Goal: Task Accomplishment & Management: Complete application form

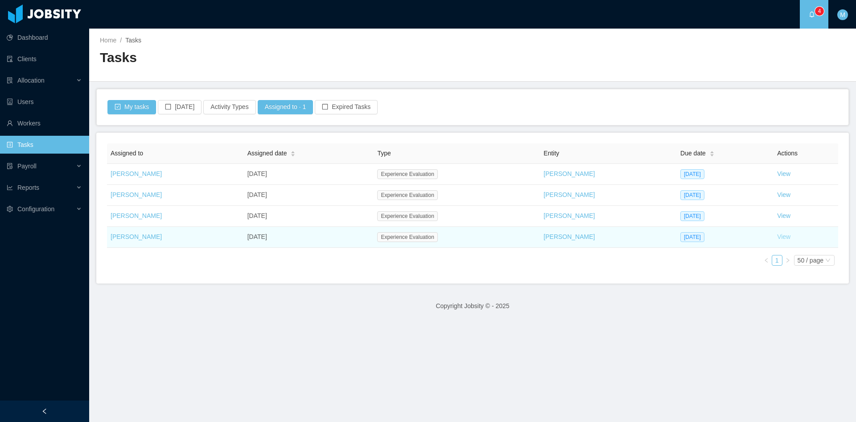
click at [777, 233] on link "View" at bounding box center [783, 236] width 13 height 7
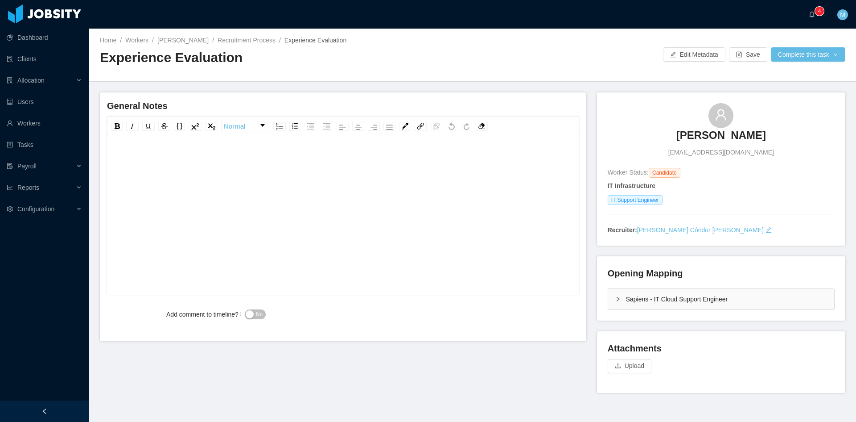
click at [611, 291] on div "Sapiens - IT Cloud Support Engineer" at bounding box center [721, 299] width 226 height 21
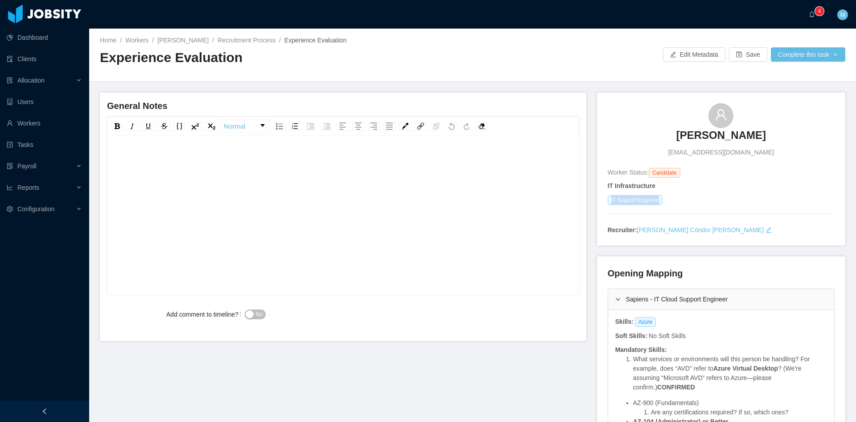
drag, startPoint x: 656, startPoint y: 200, endPoint x: 607, endPoint y: 203, distance: 49.2
click at [608, 203] on span "IT Support Engineer" at bounding box center [635, 200] width 55 height 10
copy span "IT Support Engineer"
click at [348, 175] on div "rdw-editor" at bounding box center [343, 229] width 459 height 156
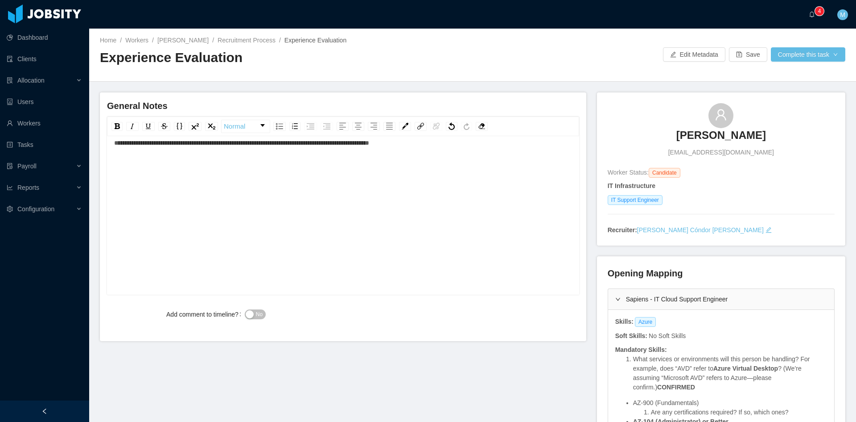
click at [452, 147] on div "**********" at bounding box center [343, 143] width 459 height 18
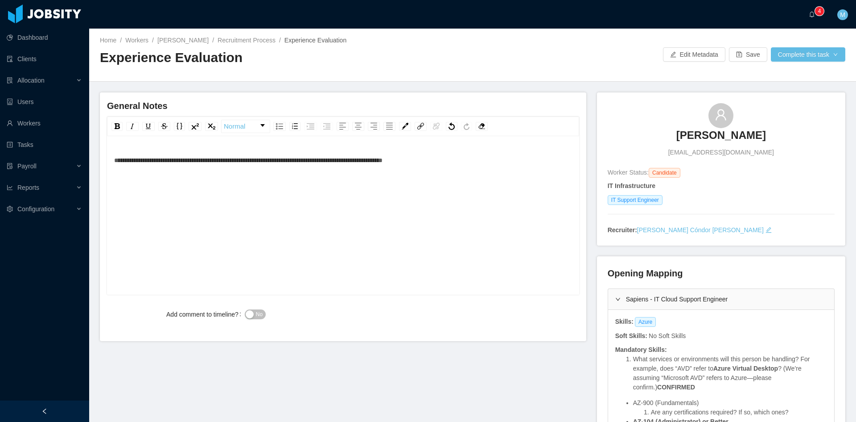
click at [114, 145] on div "**********" at bounding box center [343, 216] width 472 height 156
click at [114, 162] on span "**********" at bounding box center [248, 160] width 269 height 6
click at [397, 194] on div "**********" at bounding box center [343, 229] width 459 height 156
click at [318, 198] on div "**********" at bounding box center [343, 229] width 459 height 156
click at [256, 312] on span "No" at bounding box center [259, 314] width 7 height 9
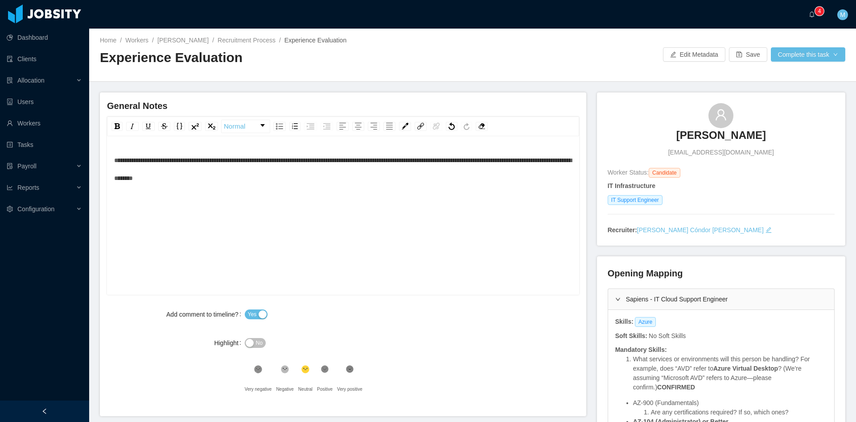
click at [307, 221] on div "**********" at bounding box center [343, 229] width 459 height 156
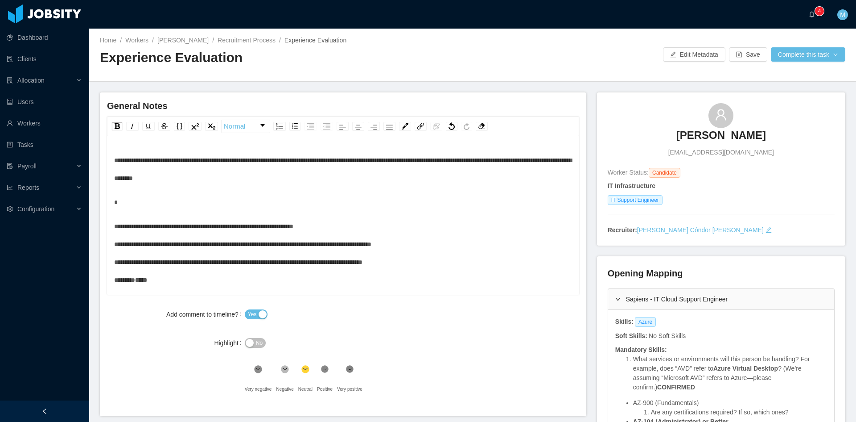
click at [350, 227] on div "**********" at bounding box center [343, 252] width 459 height 71
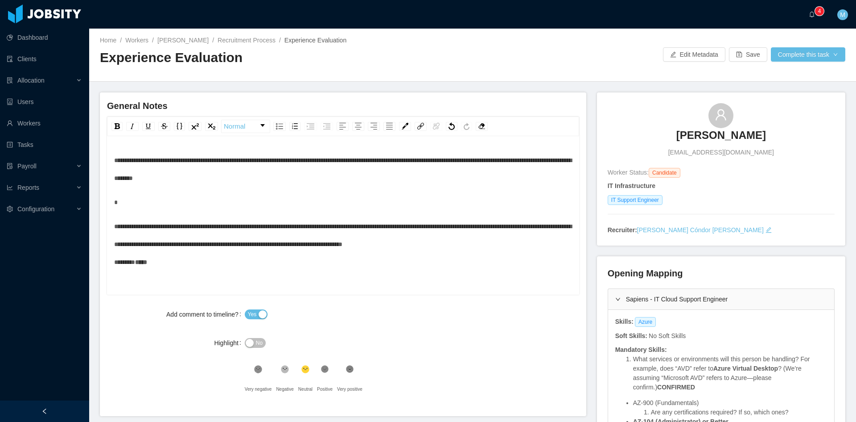
click at [240, 258] on div "**********" at bounding box center [343, 244] width 459 height 54
click at [114, 225] on span "**********" at bounding box center [343, 244] width 458 height 42
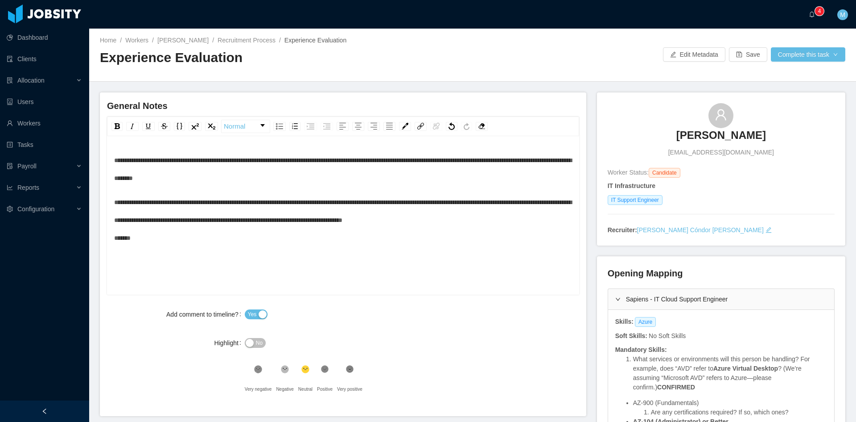
click at [524, 218] on div "**********" at bounding box center [343, 220] width 459 height 54
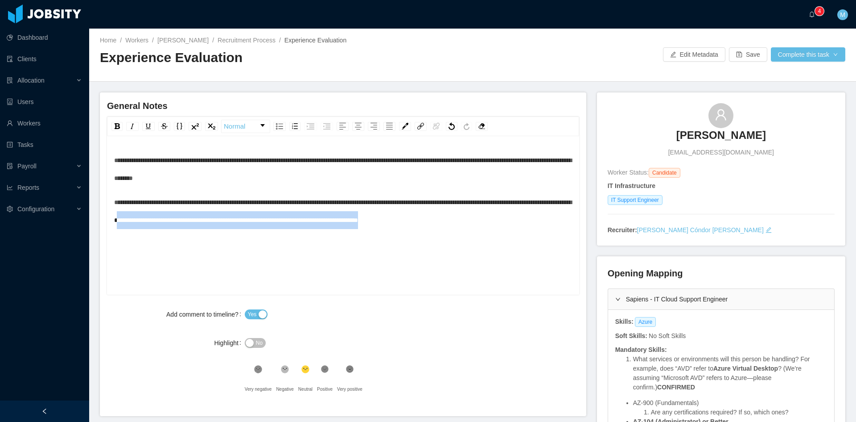
drag, startPoint x: 530, startPoint y: 219, endPoint x: 245, endPoint y: 219, distance: 285.0
click at [245, 219] on div "**********" at bounding box center [343, 211] width 459 height 36
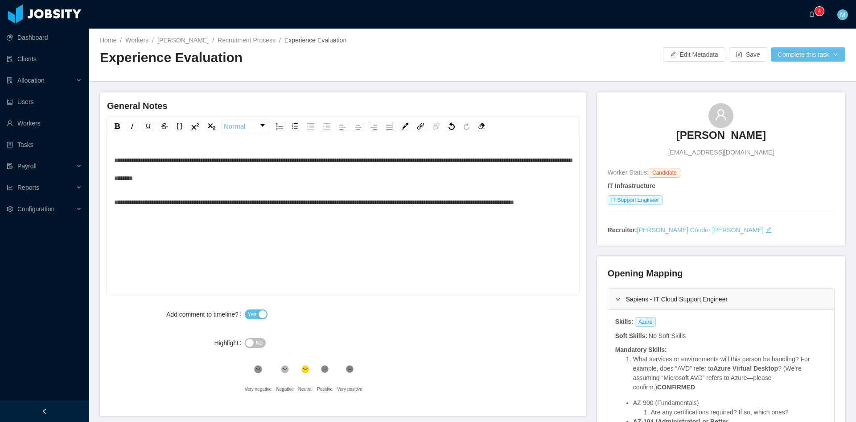
click at [500, 202] on span "**********" at bounding box center [314, 202] width 400 height 6
click at [800, 49] on button "Complete this task" at bounding box center [808, 54] width 74 height 14
click at [791, 75] on button "Save Evaluation" at bounding box center [802, 74] width 69 height 14
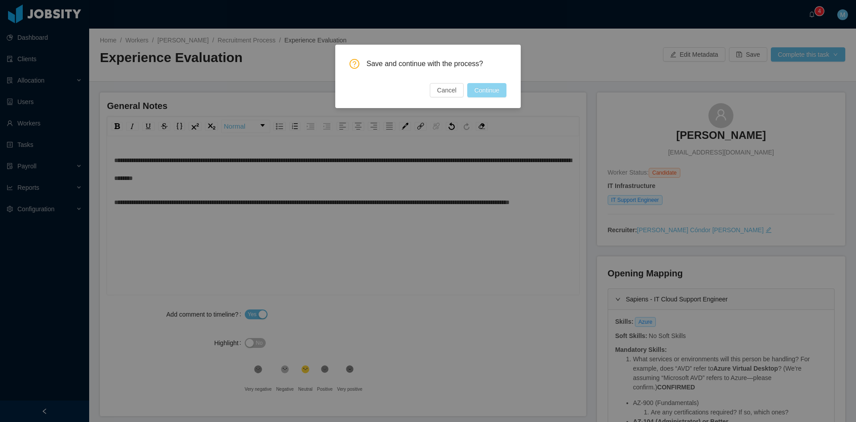
click at [496, 95] on button "Continue" at bounding box center [486, 90] width 39 height 14
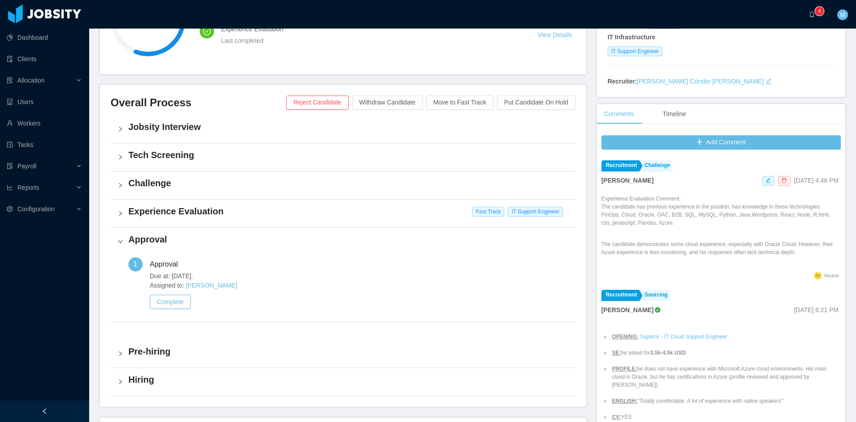
scroll to position [223, 0]
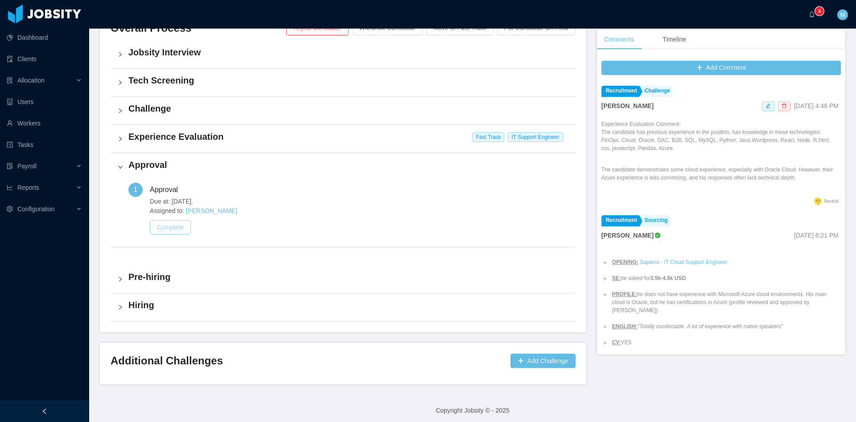
click at [186, 230] on button "Complete" at bounding box center [170, 227] width 41 height 14
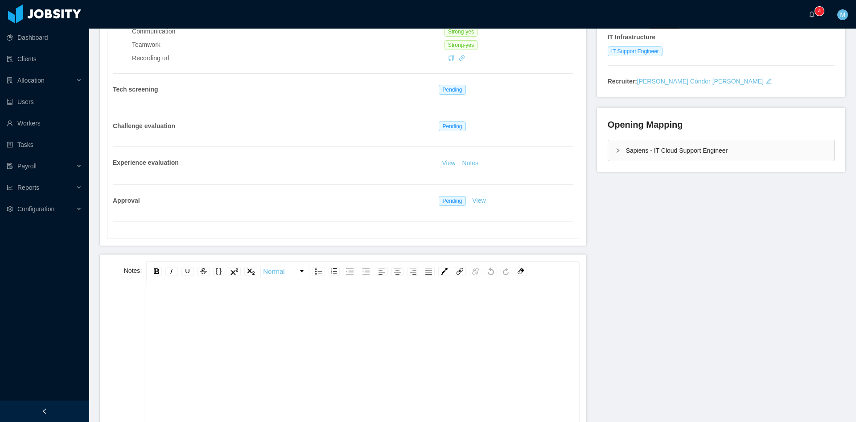
scroll to position [20, 0]
click at [293, 299] on div "rdw-editor" at bounding box center [362, 355] width 419 height 156
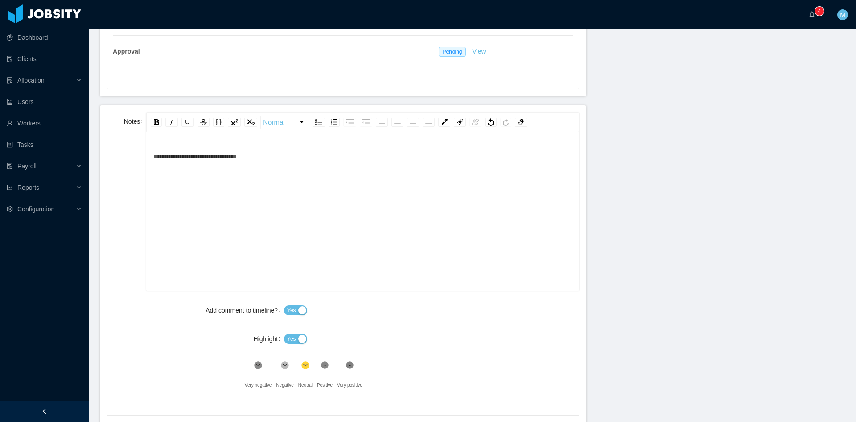
scroll to position [372, 0]
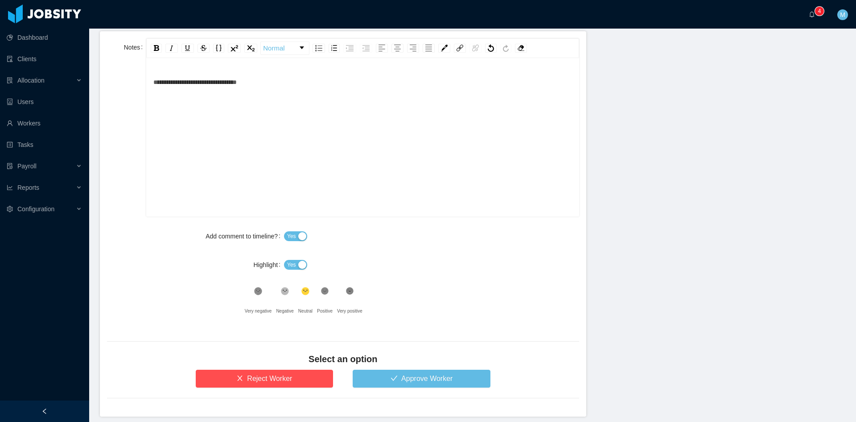
click at [302, 265] on button "Yes" at bounding box center [295, 265] width 23 height 10
click at [370, 380] on button "Approve Worker" at bounding box center [422, 378] width 138 height 18
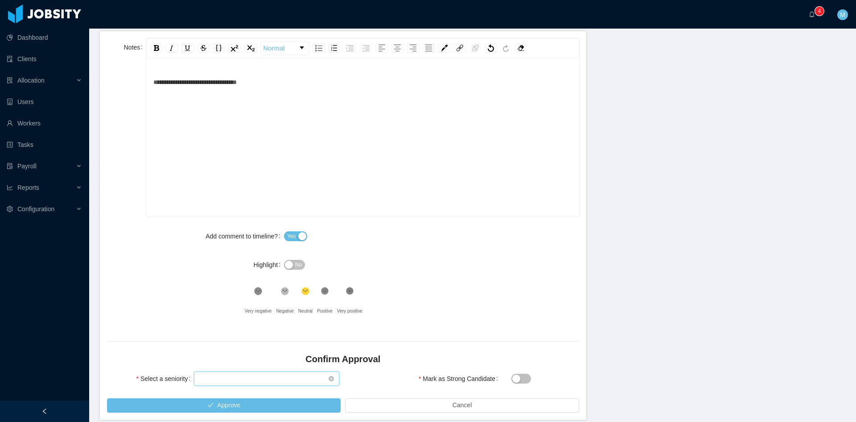
click at [261, 371] on div "Select seniority" at bounding box center [266, 378] width 145 height 14
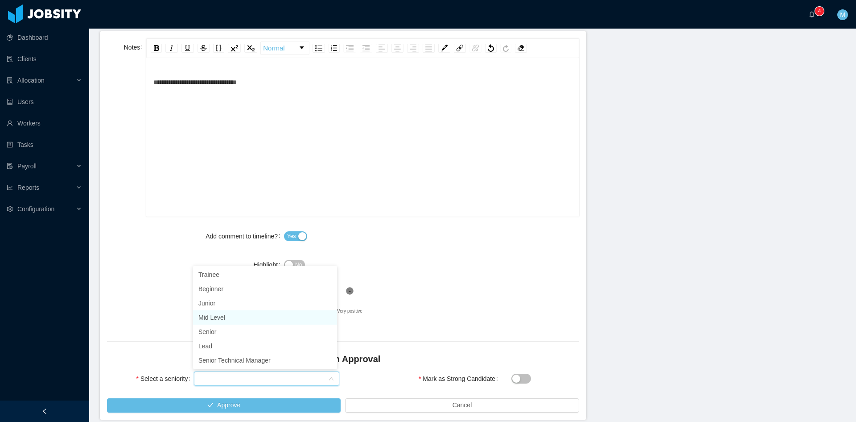
drag, startPoint x: 222, startPoint y: 314, endPoint x: 232, endPoint y: 334, distance: 22.4
click at [222, 314] on li "Mid Level" at bounding box center [265, 317] width 144 height 14
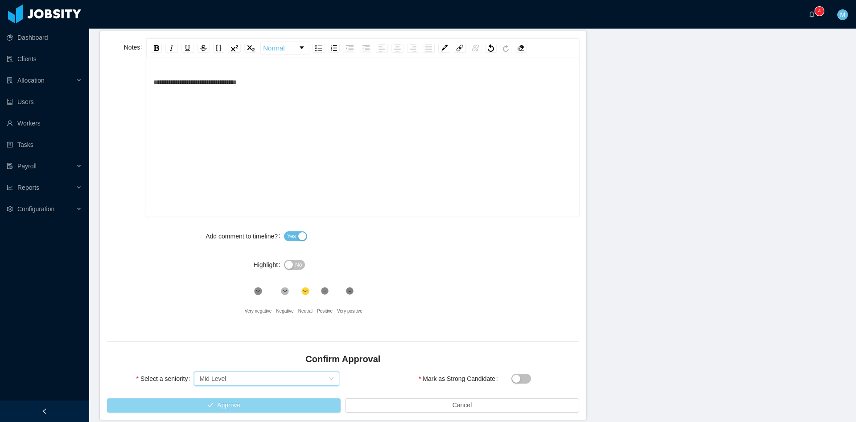
click at [259, 402] on button "Approve" at bounding box center [224, 405] width 234 height 14
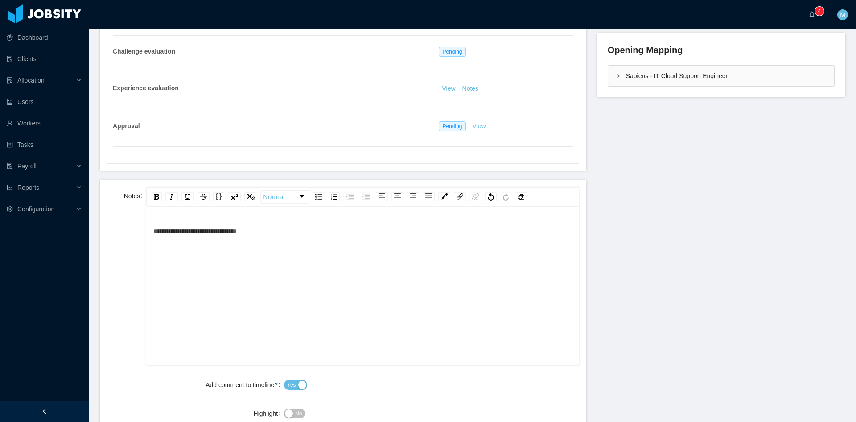
scroll to position [0, 0]
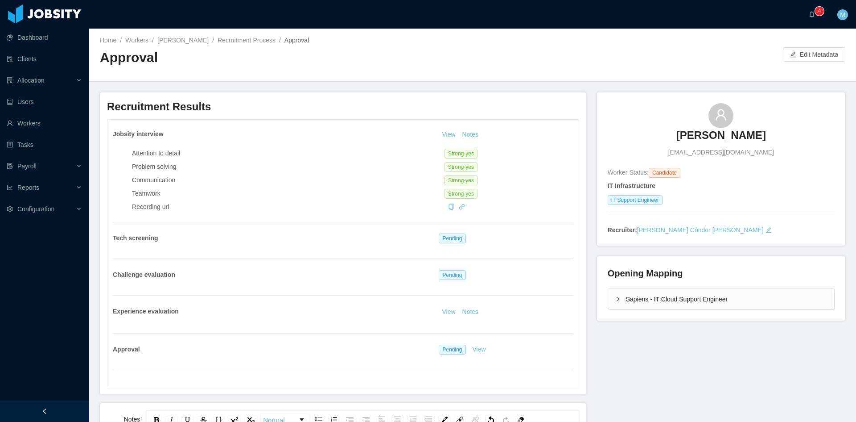
click at [614, 295] on div "Sapiens - IT Cloud Support Engineer" at bounding box center [721, 299] width 226 height 21
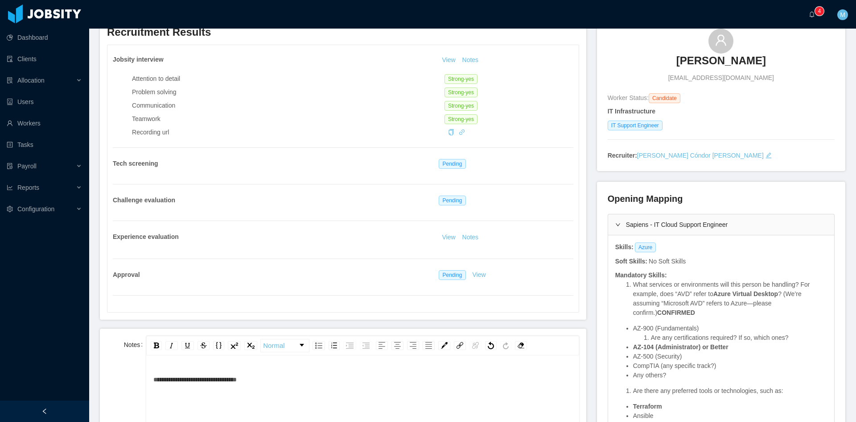
scroll to position [149, 0]
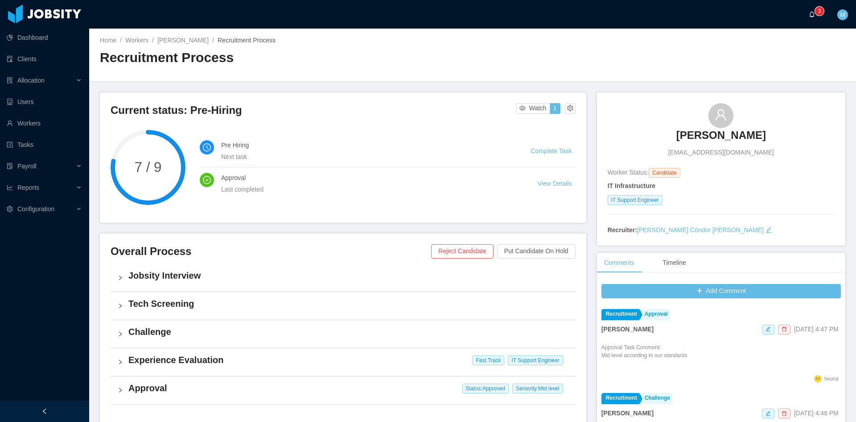
click at [809, 16] on a=83ded146-cd66-4514-80a8-9a7b1e1b5eb6/Matias%20Marin"] "0 1 2 3 4 5 6 7 8 9 0 1 2 3 4 5 6 7 8 9 0 1 2 3 4 5 6 7 8 9" at bounding box center [814, 14] width 11 height 29
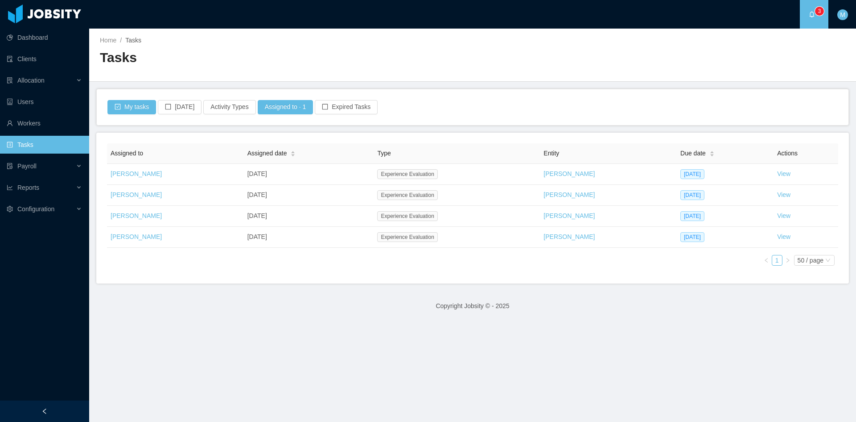
click at [439, 293] on footer "Copyright Jobsity © - 2025" at bounding box center [472, 305] width 767 height 31
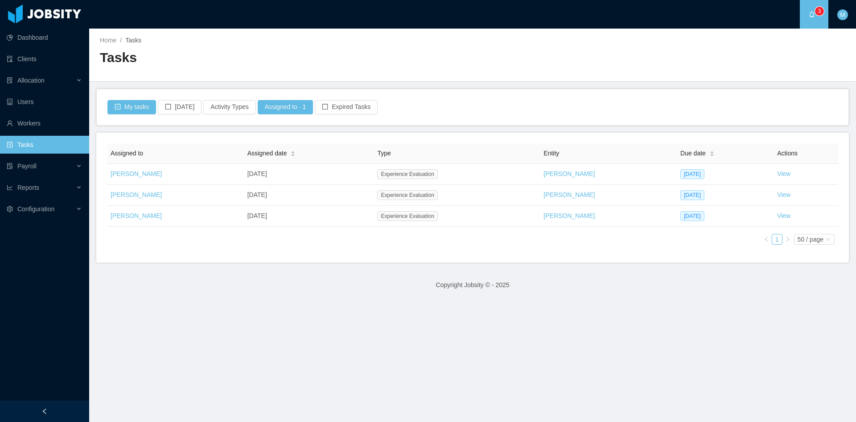
click at [279, 326] on main "Home / Tasks / Tasks My tasks [DATE] Activity Types Assigned to · 1 Expired Tas…" at bounding box center [472, 225] width 767 height 393
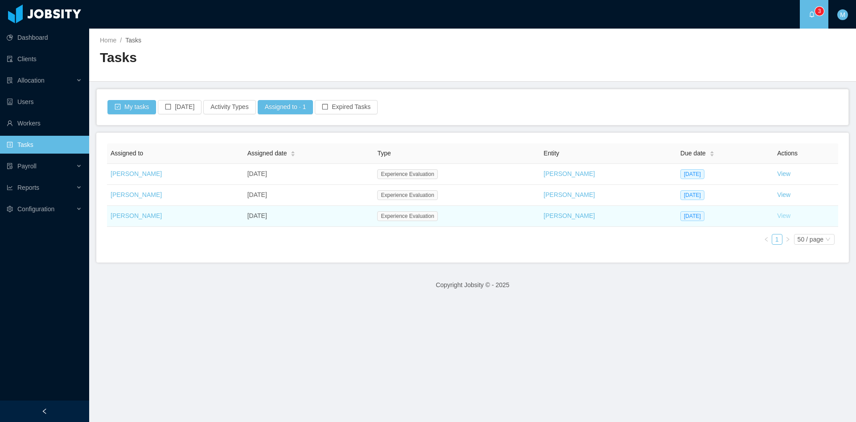
click at [777, 214] on link "View" at bounding box center [783, 215] width 13 height 7
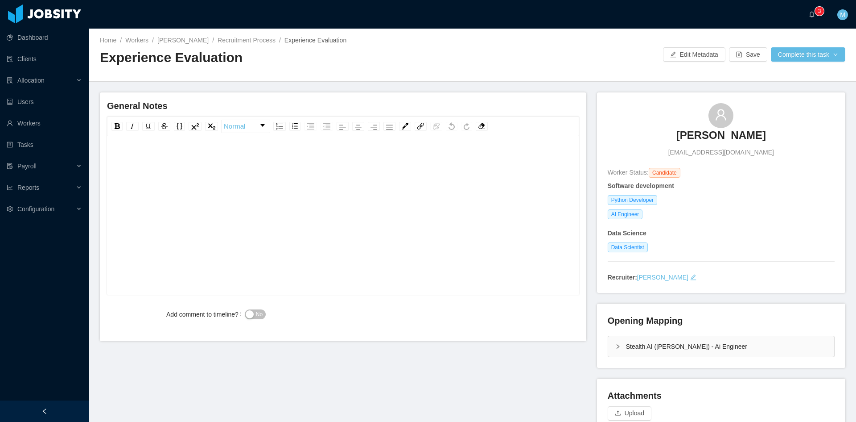
click at [210, 163] on div "rdw-editor" at bounding box center [343, 160] width 459 height 18
click at [415, 149] on div "**********" at bounding box center [343, 216] width 472 height 156
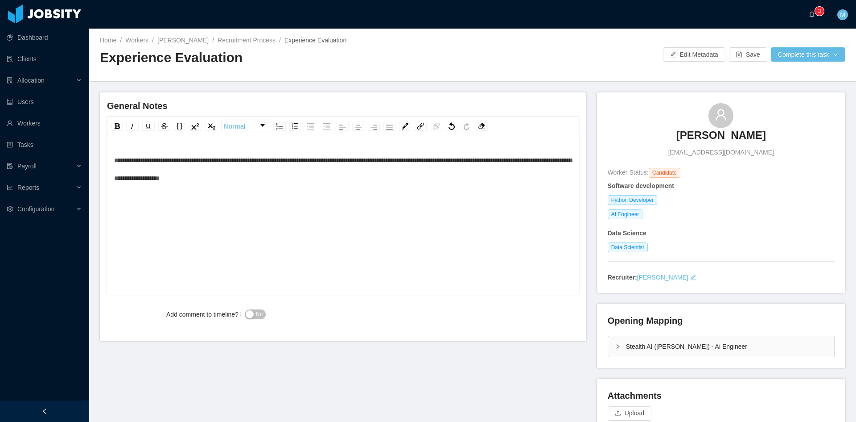
click at [259, 312] on span "No" at bounding box center [259, 314] width 7 height 9
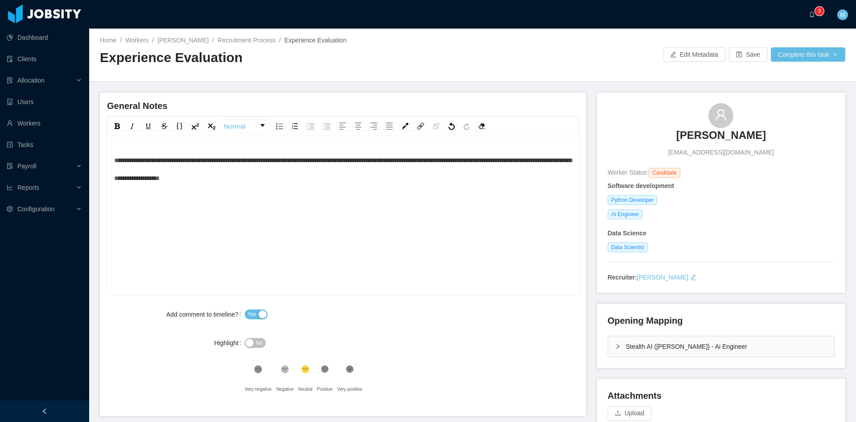
click at [348, 193] on div "**********" at bounding box center [343, 229] width 459 height 156
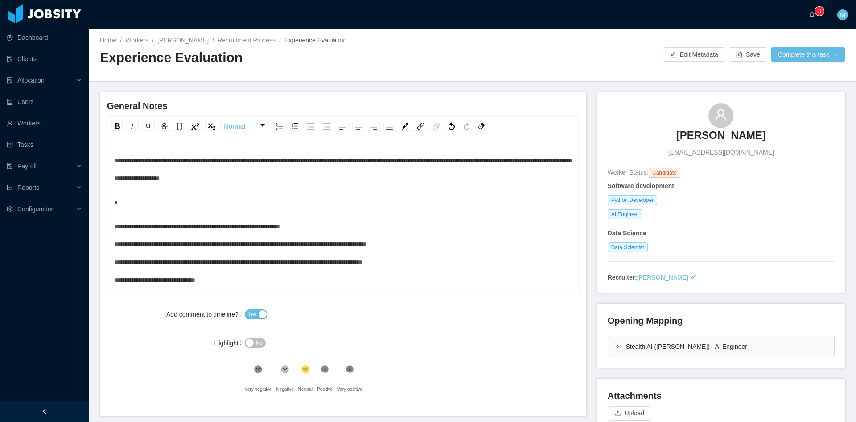
drag, startPoint x: 356, startPoint y: 216, endPoint x: 359, endPoint y: 223, distance: 7.1
click at [359, 223] on div "**********" at bounding box center [343, 219] width 459 height 137
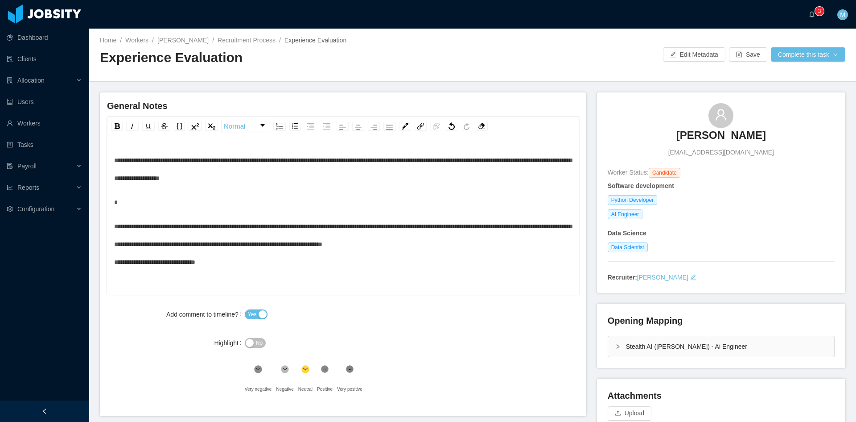
click at [234, 265] on div "**********" at bounding box center [343, 244] width 459 height 54
click at [405, 197] on div "rdw-editor" at bounding box center [343, 202] width 459 height 18
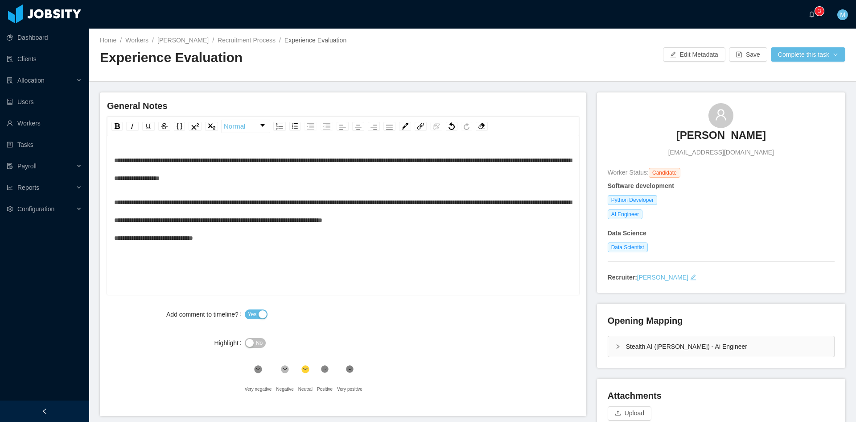
click at [222, 217] on span "**********" at bounding box center [343, 220] width 458 height 42
click at [552, 221] on div "**********" at bounding box center [343, 220] width 459 height 54
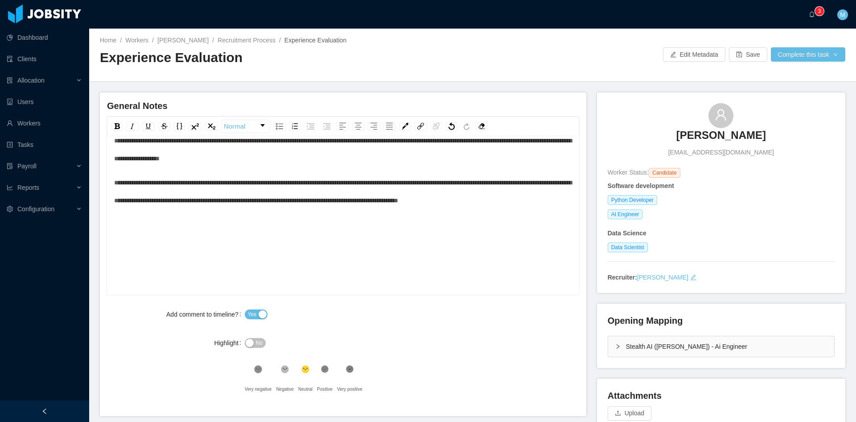
click at [261, 369] on icon at bounding box center [259, 369] width 6 height 6
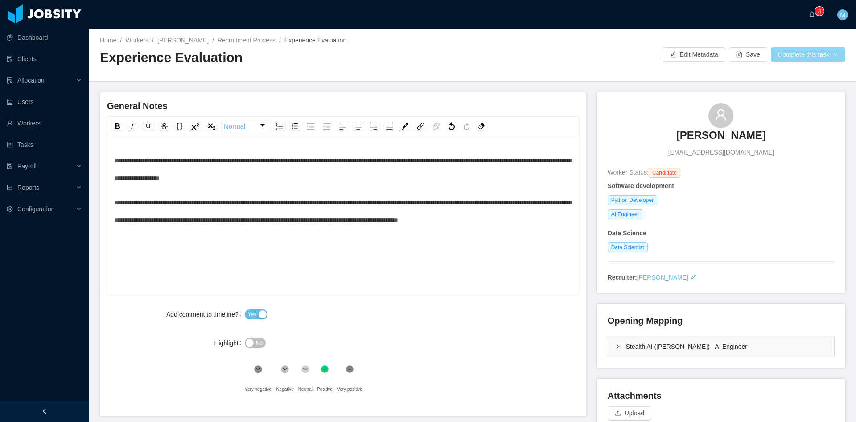
click at [780, 59] on button "Complete this task" at bounding box center [808, 54] width 74 height 14
click at [782, 76] on button "Save Evaluation" at bounding box center [802, 74] width 69 height 14
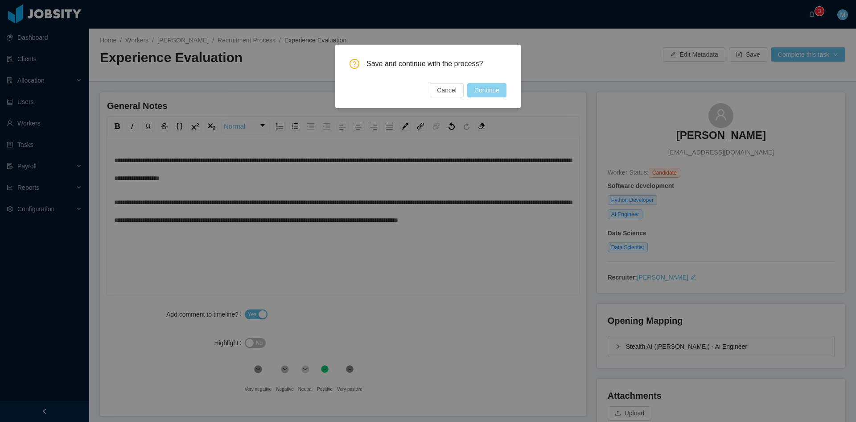
click at [479, 87] on button "Continue" at bounding box center [486, 90] width 39 height 14
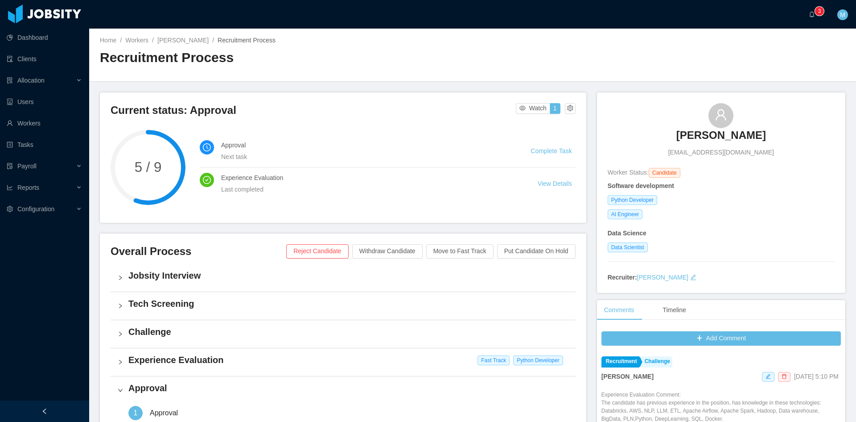
scroll to position [223, 0]
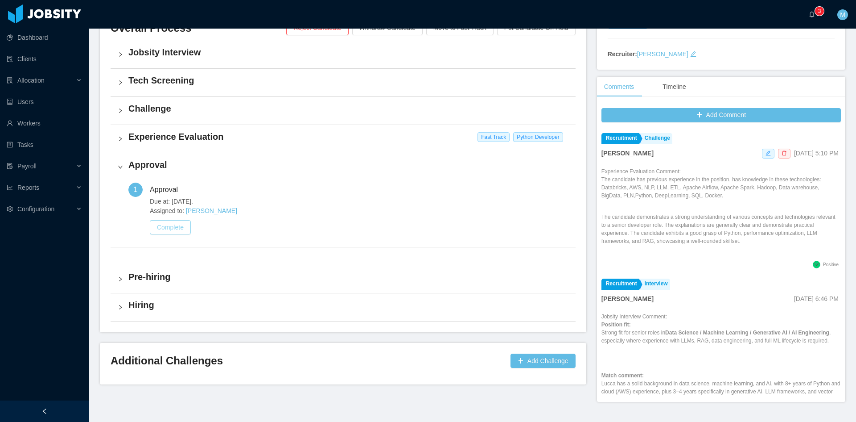
click at [175, 230] on button "Complete" at bounding box center [170, 227] width 41 height 14
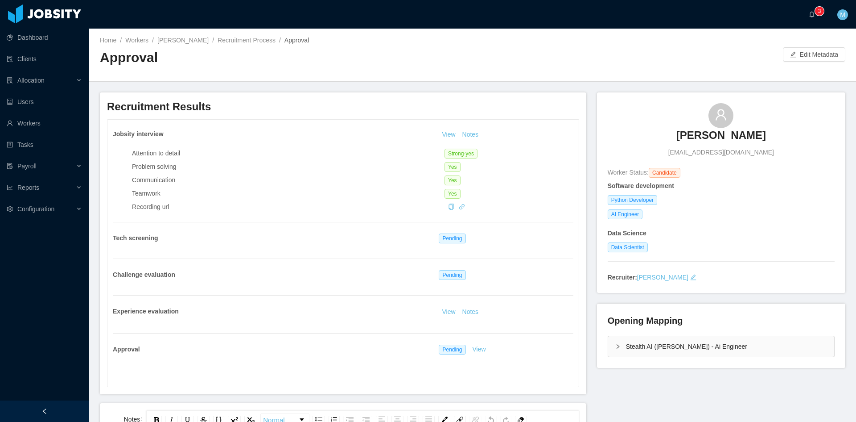
scroll to position [223, 0]
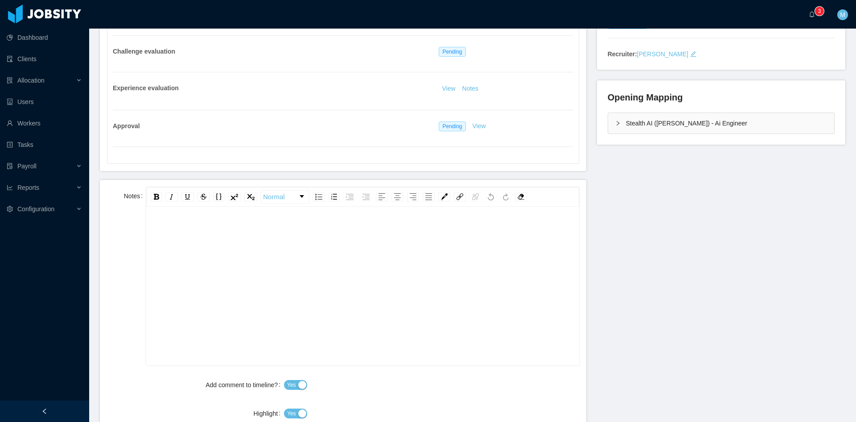
click at [254, 265] on div "rdw-editor" at bounding box center [362, 300] width 419 height 156
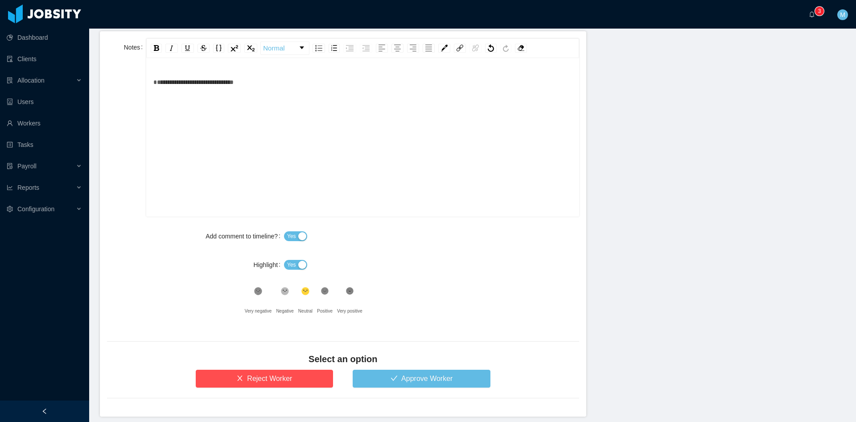
scroll to position [408, 0]
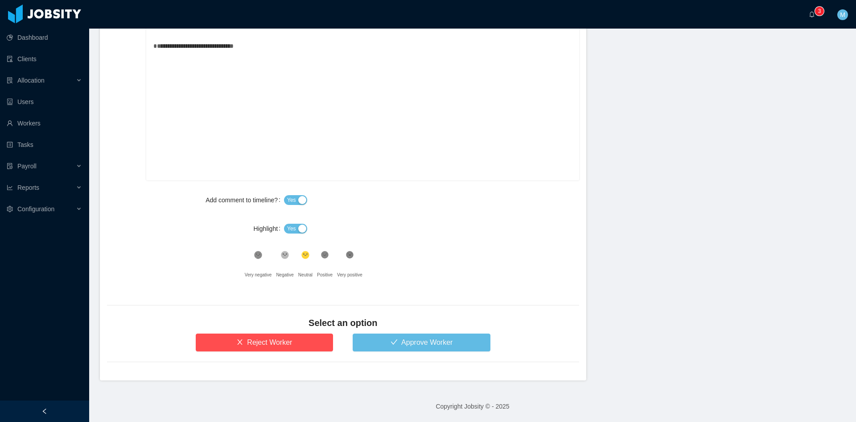
click at [290, 228] on span "Yes" at bounding box center [291, 228] width 9 height 9
click at [261, 256] on icon at bounding box center [259, 255] width 6 height 6
click at [387, 335] on button "Approve Worker" at bounding box center [422, 342] width 138 height 18
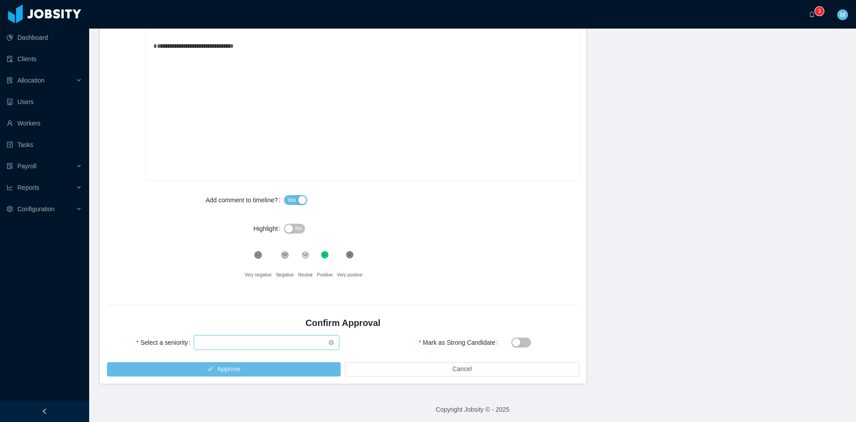
click at [268, 343] on div "Select seniority" at bounding box center [263, 341] width 129 height 13
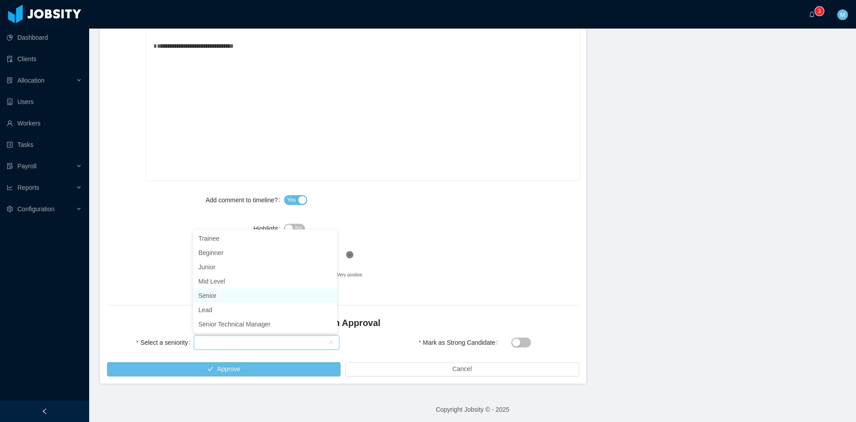
click at [217, 295] on li "Senior" at bounding box center [265, 295] width 144 height 14
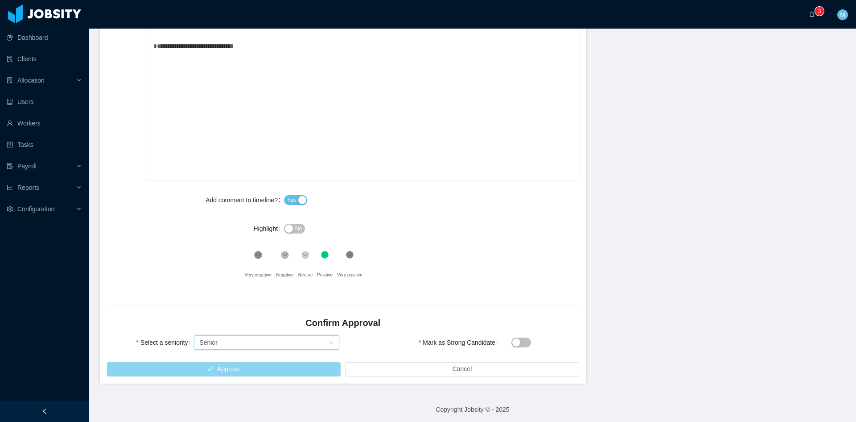
click at [233, 364] on button "Approve" at bounding box center [224, 369] width 234 height 14
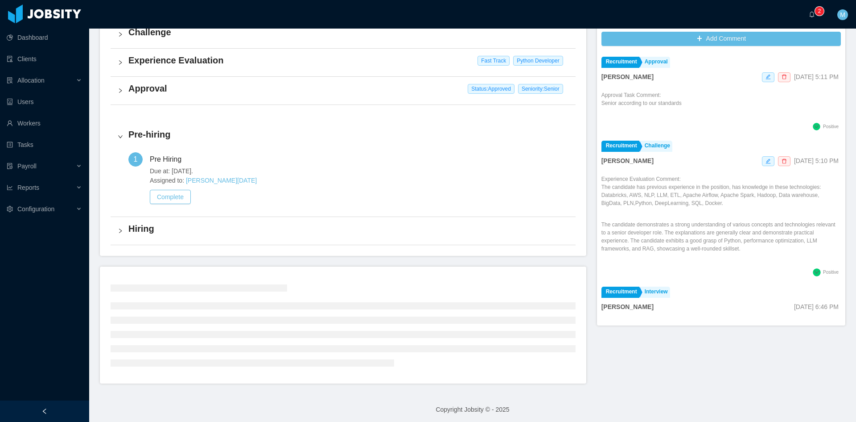
scroll to position [241, 0]
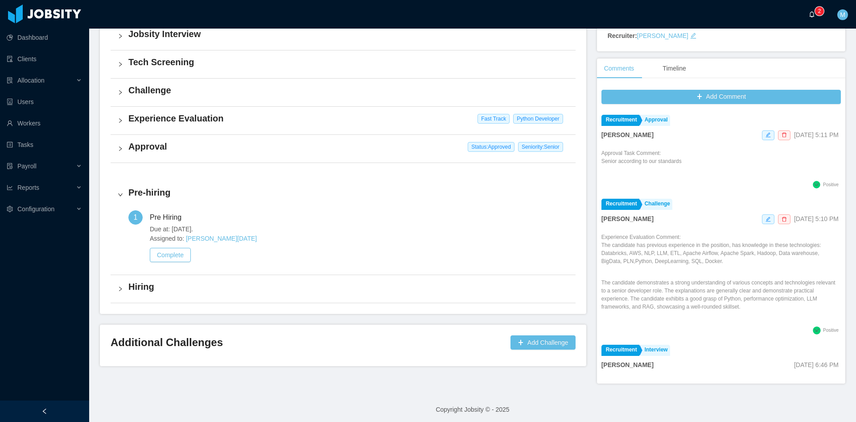
click at [809, 16] on a=83ded146-cd66-4514-80a8-9a7b1e1b5eb6/Matias%20Marin"] "0 1 2 3 4 5 6 7 8 9 0 1 2 3 4 5 6 7 8 9 0 1 2 3 4 5 6 7 8 9" at bounding box center [814, 14] width 11 height 29
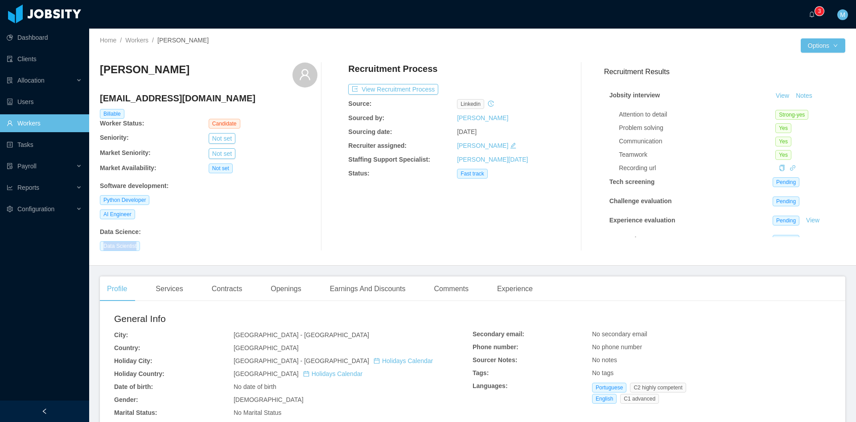
drag, startPoint x: 137, startPoint y: 244, endPoint x: 103, endPoint y: 248, distance: 34.3
click at [103, 248] on span "Data Scientist" at bounding box center [120, 246] width 40 height 10
copy span "Data Scientist"
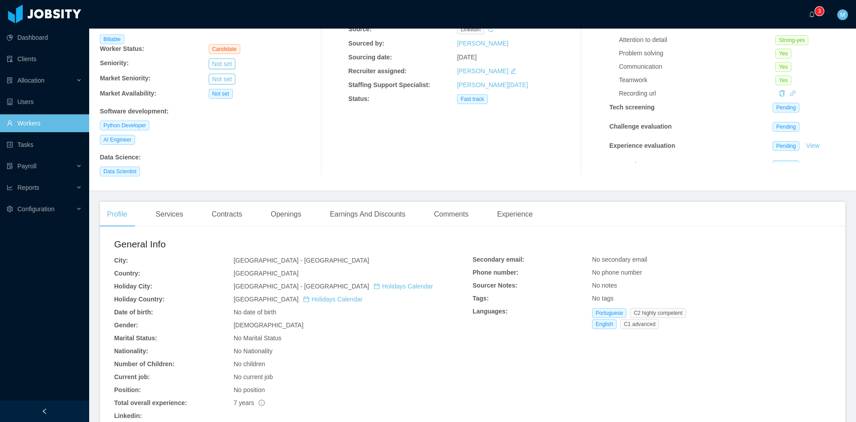
click at [198, 327] on div "Gender:" at bounding box center [174, 324] width 120 height 9
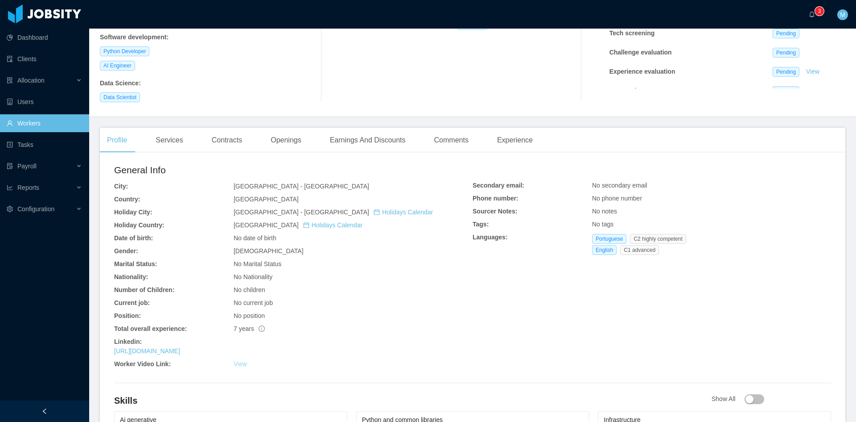
click at [238, 363] on link "View" at bounding box center [240, 363] width 13 height 7
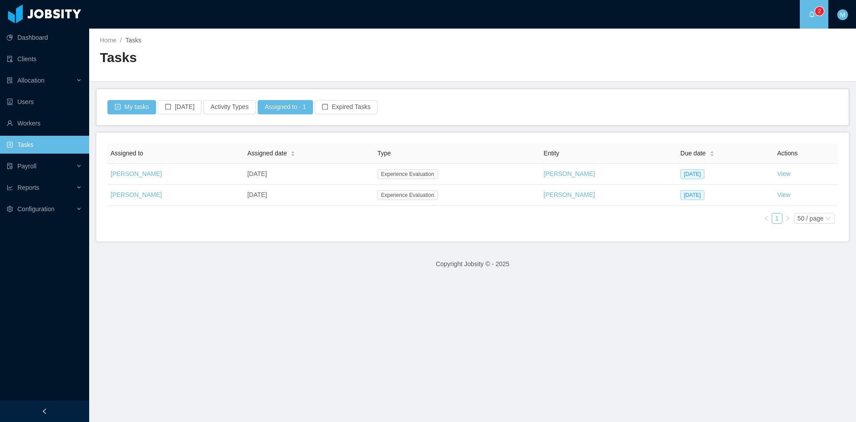
click at [777, 197] on link "View" at bounding box center [783, 194] width 13 height 7
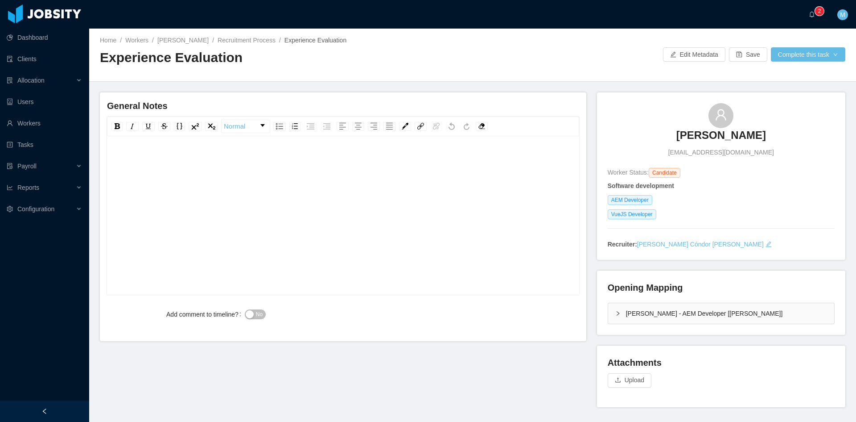
click at [264, 166] on div "rdw-editor" at bounding box center [343, 160] width 459 height 18
click at [451, 172] on div "**********" at bounding box center [343, 229] width 459 height 156
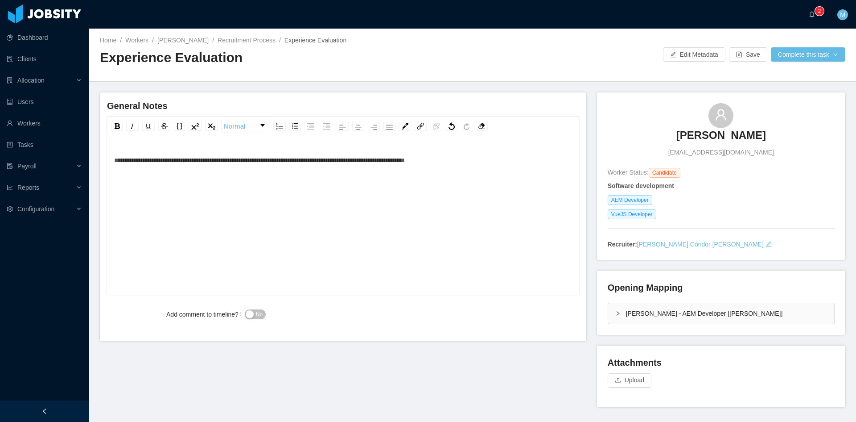
click at [261, 317] on span "No" at bounding box center [259, 314] width 7 height 9
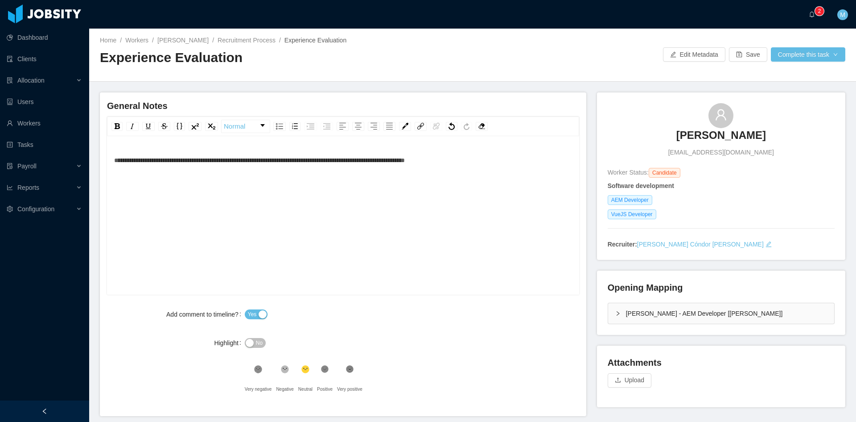
click at [114, 160] on span "**********" at bounding box center [259, 160] width 291 height 6
click at [609, 311] on div "McGraw-Hill - AEM Developer [Vijay Yadav]" at bounding box center [721, 313] width 226 height 21
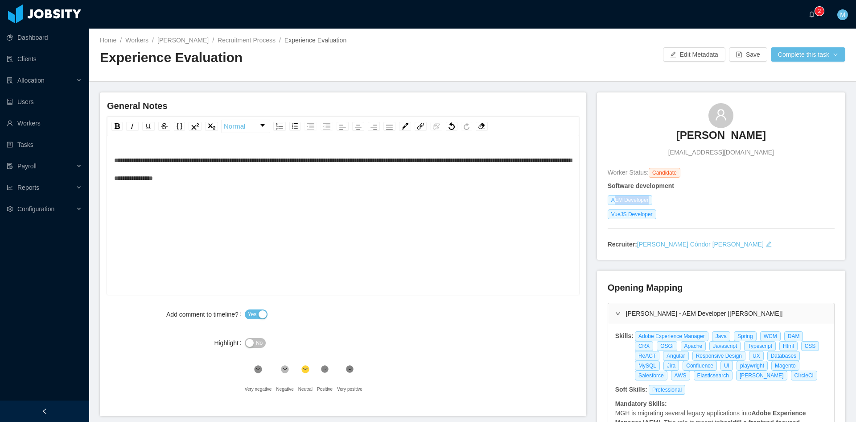
drag, startPoint x: 609, startPoint y: 201, endPoint x: 643, endPoint y: 200, distance: 33.9
click at [643, 200] on span "AEM Developer" at bounding box center [630, 200] width 45 height 10
drag, startPoint x: 643, startPoint y: 200, endPoint x: 602, endPoint y: 203, distance: 41.2
click at [602, 203] on div "Christian Campos ccamposcr@gmail.com Worker Status: Candidate Software developm…" at bounding box center [721, 175] width 248 height 167
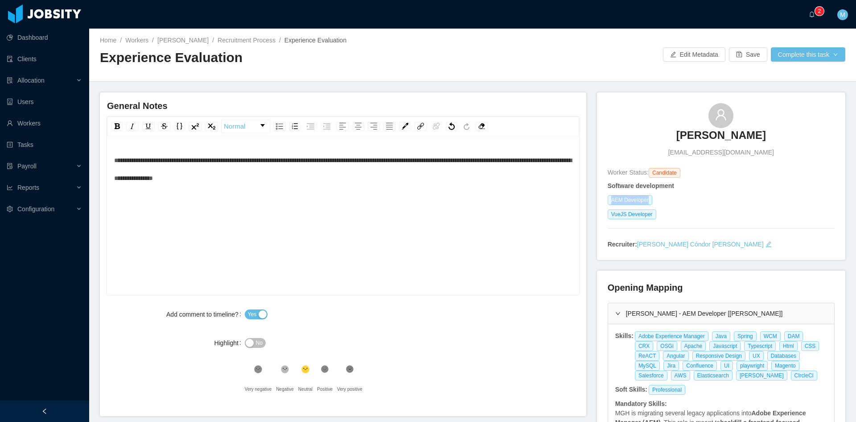
scroll to position [74, 0]
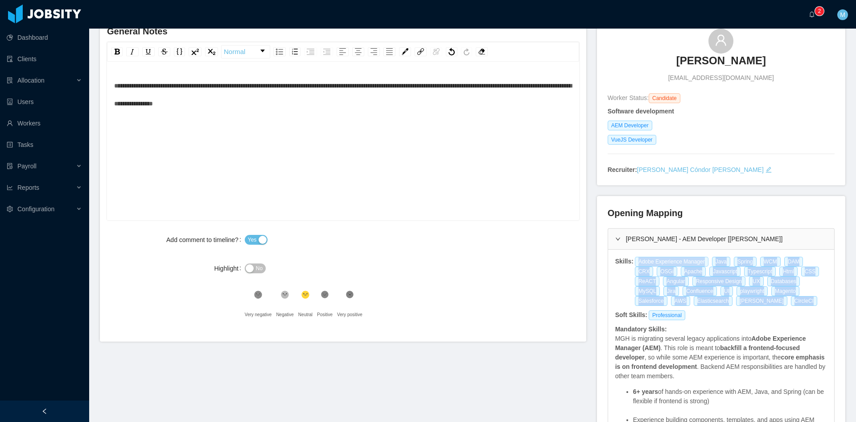
drag, startPoint x: 719, startPoint y: 299, endPoint x: 632, endPoint y: 261, distance: 93.9
click at [634, 261] on div "Adobe Experience Manager Java Spring WCM DAM CRX OSGi Apache Javascript Typescr…" at bounding box center [731, 280] width 194 height 49
copy div "Adobe Experience Manager Java Spring WCM DAM CRX OSGi Apache Javascript Typescr…"
click at [265, 154] on div "**********" at bounding box center [343, 155] width 459 height 156
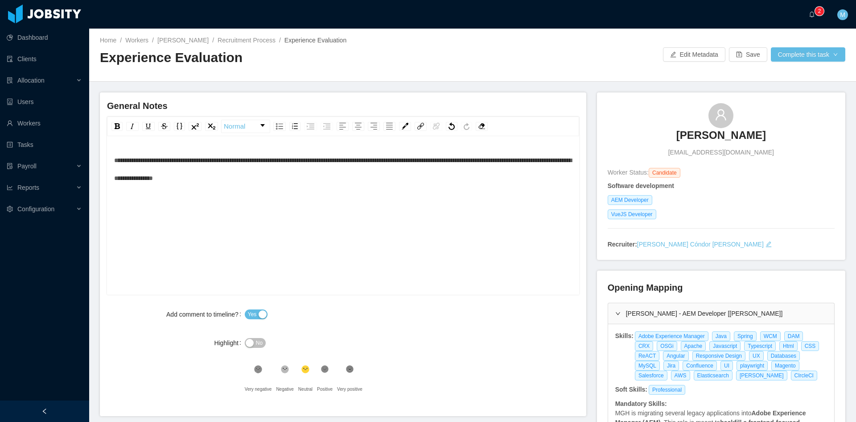
click at [314, 177] on div "**********" at bounding box center [343, 169] width 459 height 36
click at [805, 62] on div "Home / Workers / Christian Campos / Recruitment Process / Experience Evaluation…" at bounding box center [472, 55] width 767 height 53
click at [805, 62] on button "Complete this task" at bounding box center [808, 54] width 74 height 14
click at [802, 75] on button "Save Evaluation" at bounding box center [802, 74] width 69 height 14
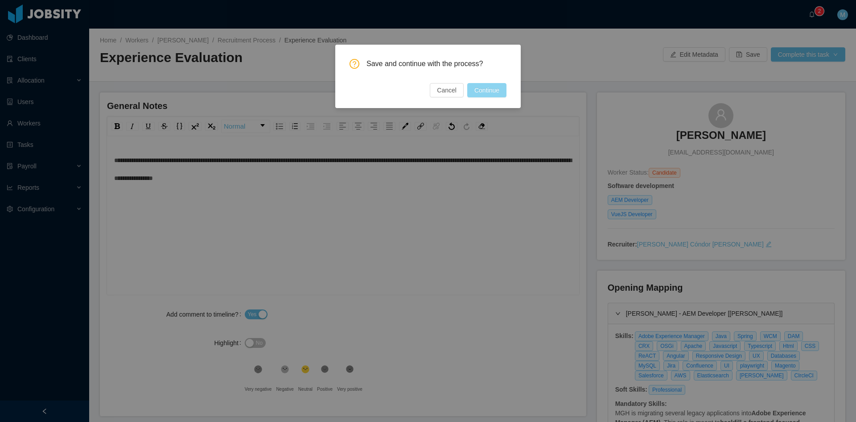
click at [488, 91] on button "Continue" at bounding box center [486, 90] width 39 height 14
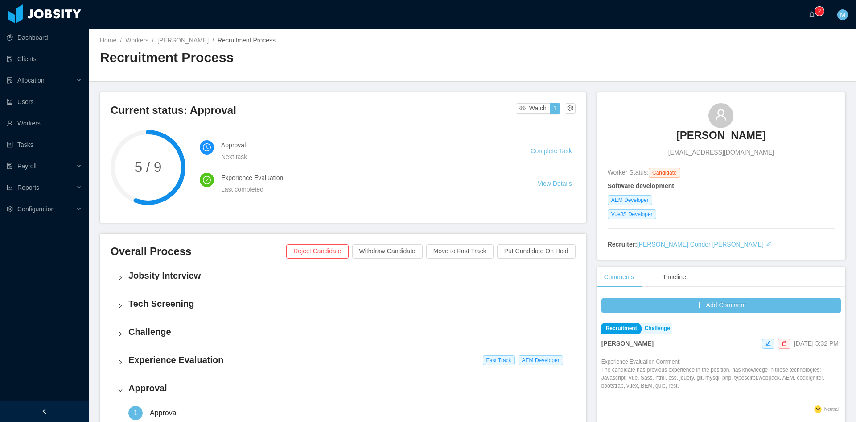
scroll to position [223, 0]
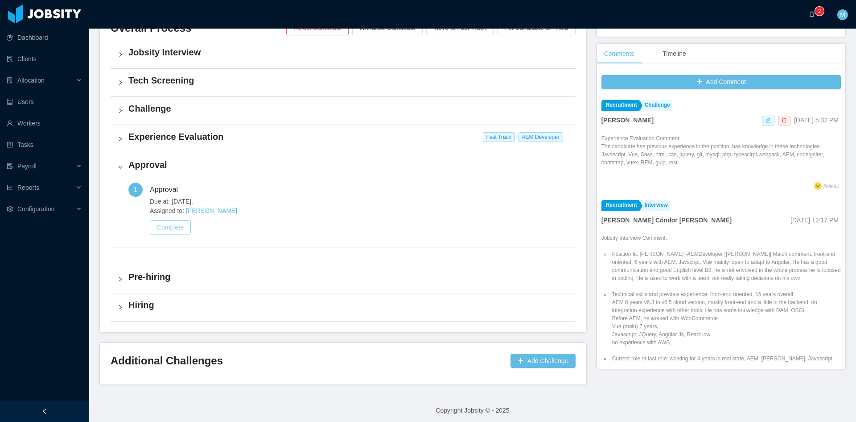
click at [185, 229] on button "Complete" at bounding box center [170, 227] width 41 height 14
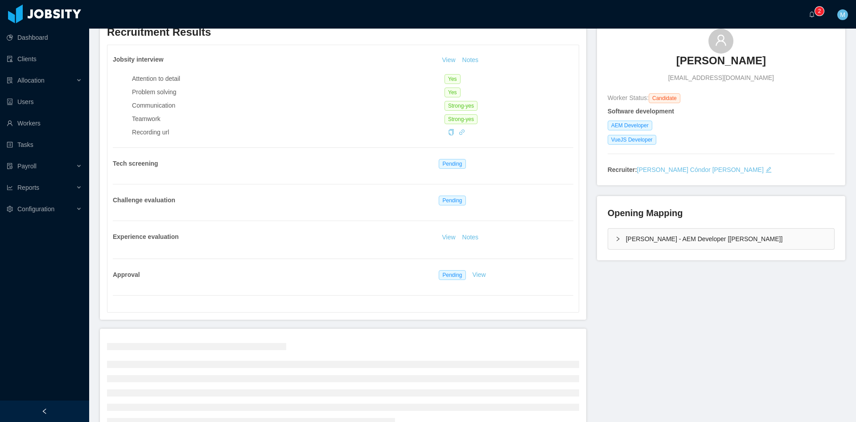
scroll to position [132, 0]
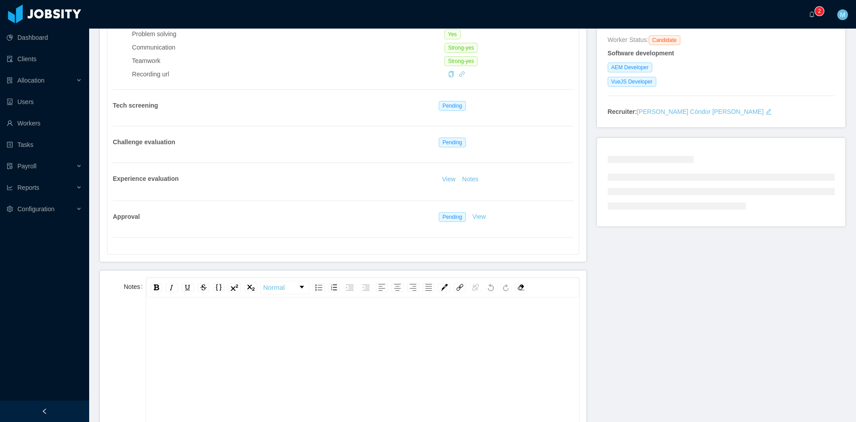
click at [228, 348] on div "rdw-editor" at bounding box center [362, 390] width 419 height 156
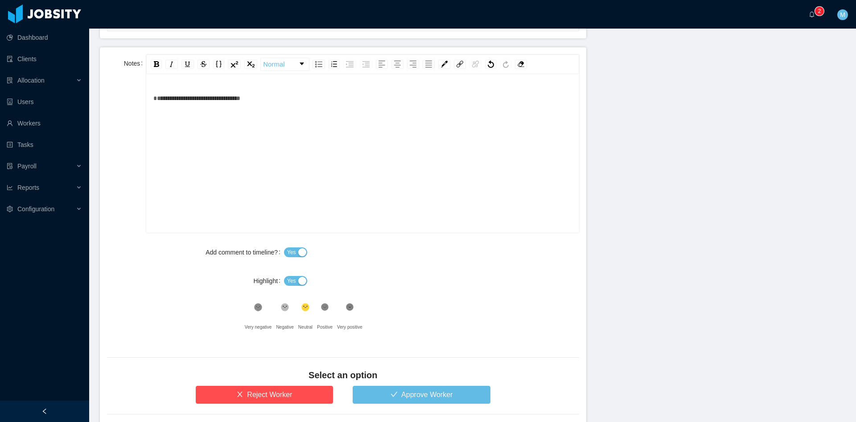
scroll to position [408, 0]
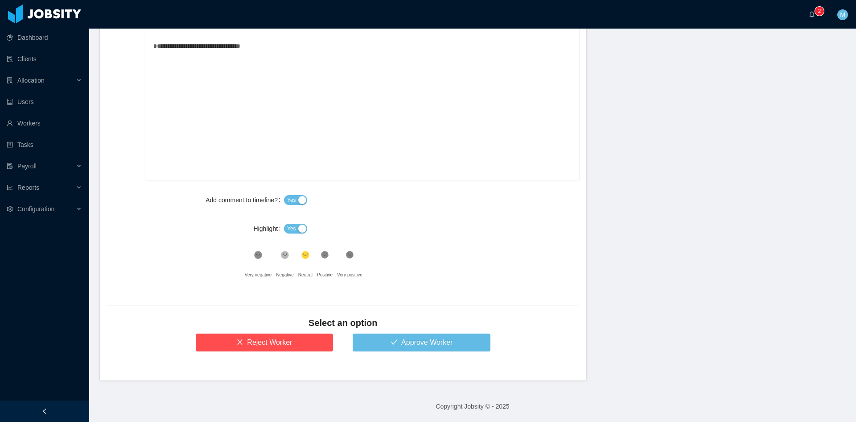
click at [299, 231] on button "Yes" at bounding box center [295, 228] width 23 height 10
click at [261, 256] on icon at bounding box center [259, 255] width 6 height 6
click at [392, 335] on button "Approve Worker" at bounding box center [422, 342] width 138 height 18
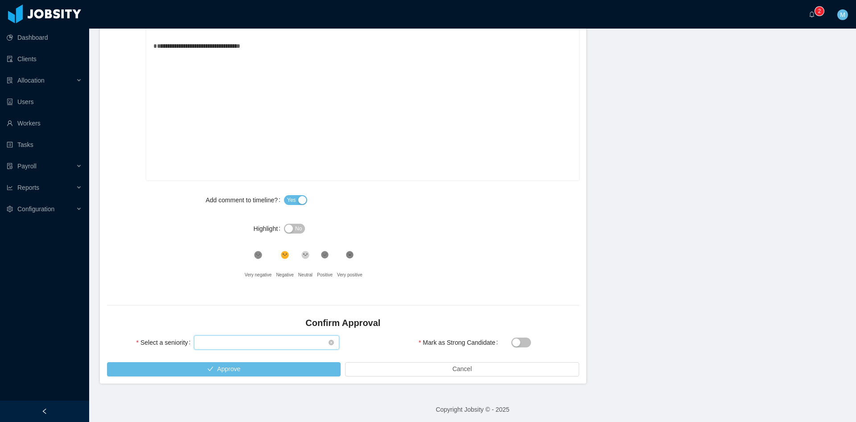
click at [299, 338] on div "Select seniority" at bounding box center [263, 341] width 129 height 13
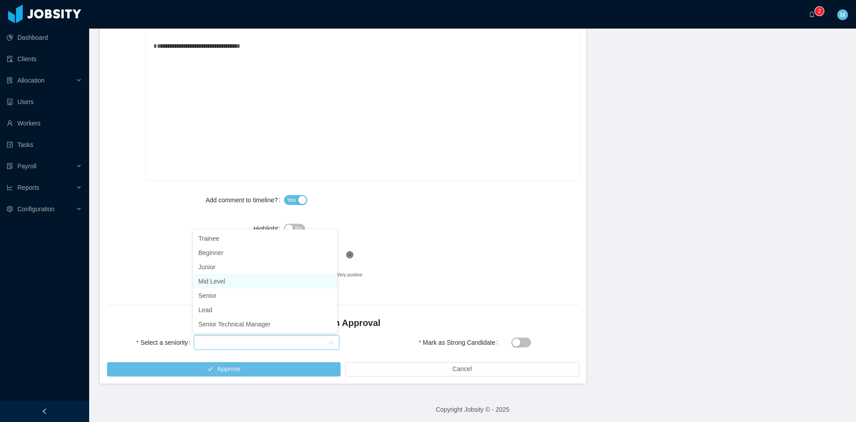
click at [255, 282] on li "Mid Level" at bounding box center [265, 281] width 144 height 14
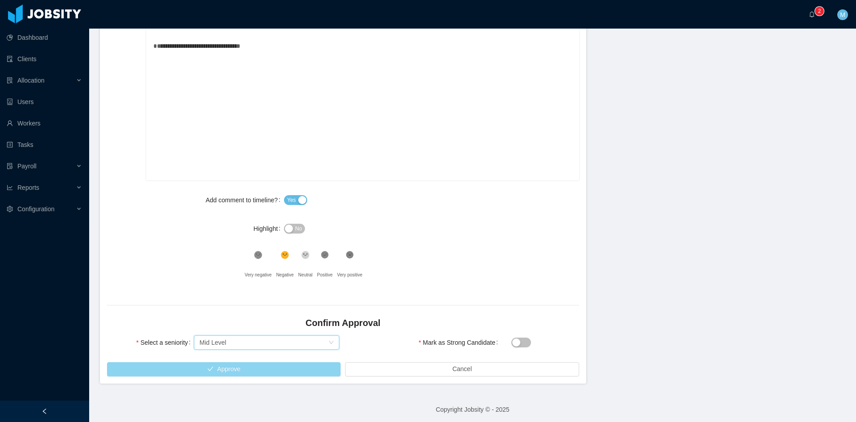
click at [274, 369] on button "Approve" at bounding box center [224, 369] width 234 height 14
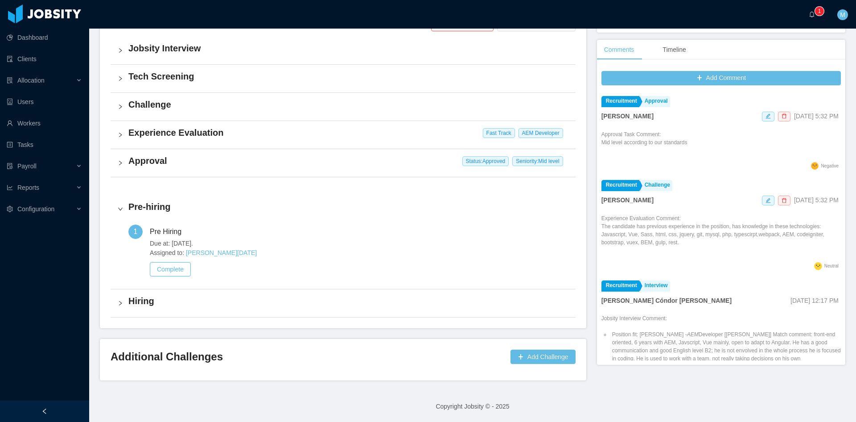
scroll to position [224, 0]
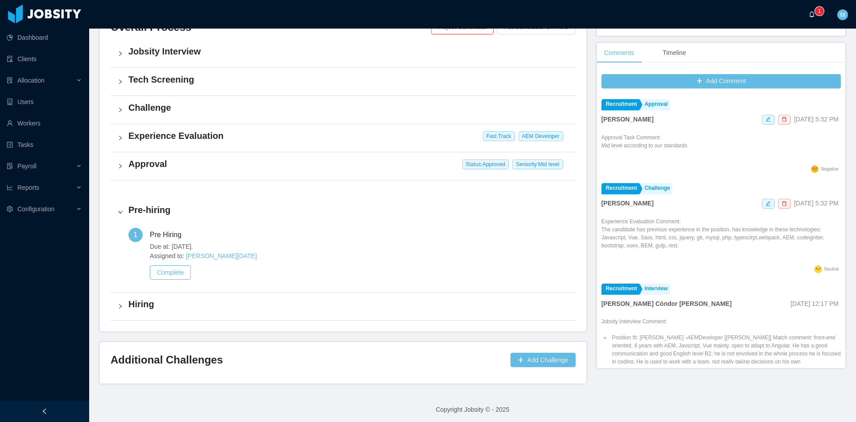
click at [810, 13] on icon "icon: bell" at bounding box center [812, 14] width 5 height 6
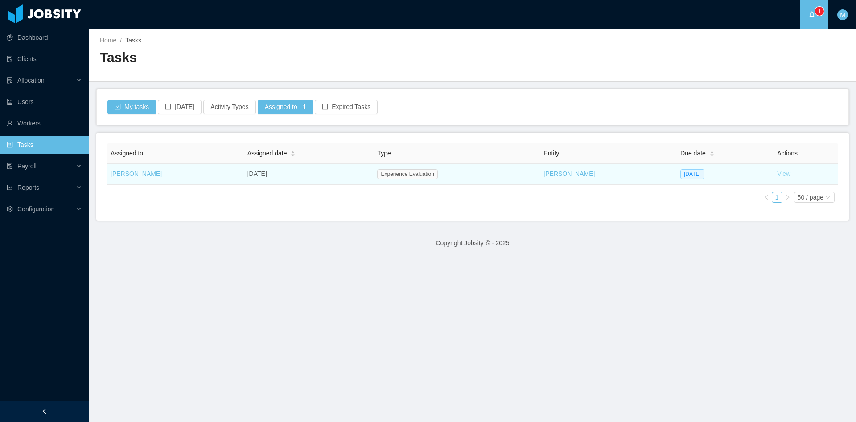
click at [777, 174] on link "View" at bounding box center [783, 173] width 13 height 7
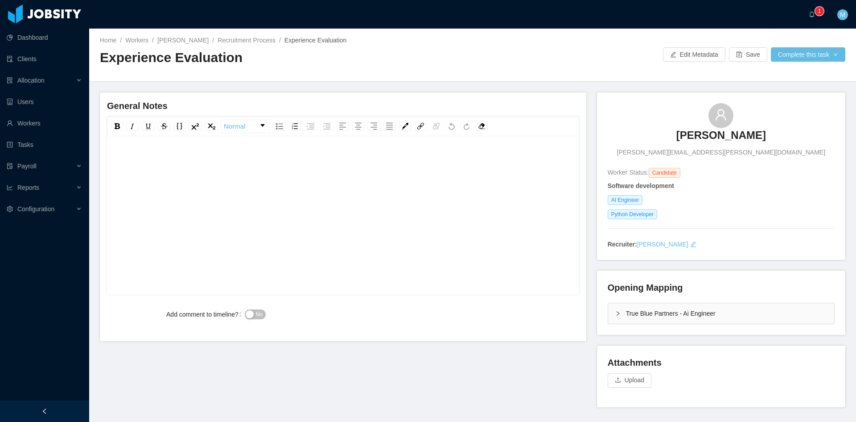
click at [239, 166] on div "rdw-editor" at bounding box center [343, 160] width 459 height 18
click at [311, 165] on div "**********" at bounding box center [343, 160] width 459 height 18
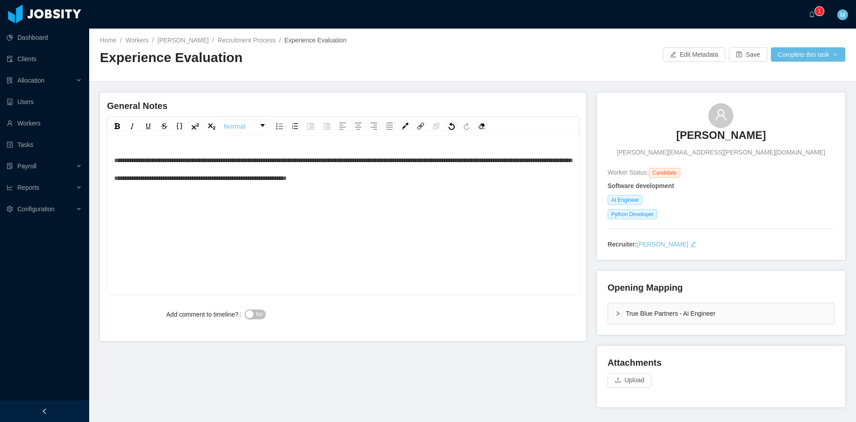
click at [114, 159] on span "**********" at bounding box center [343, 169] width 458 height 24
click at [247, 314] on button "No" at bounding box center [255, 314] width 21 height 10
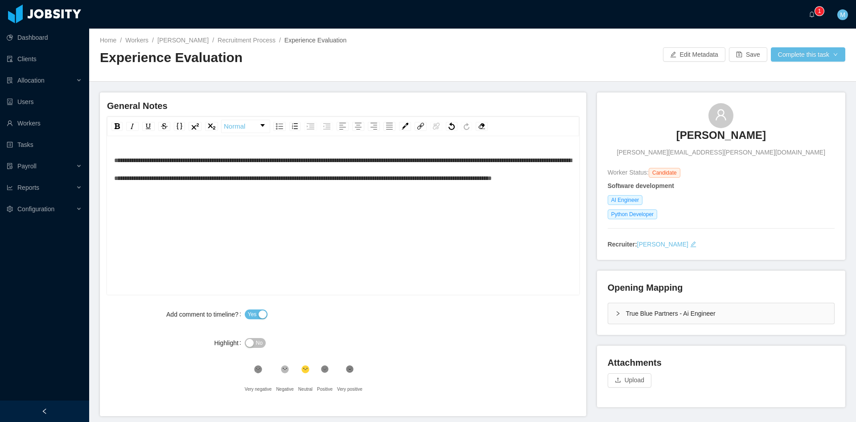
click at [597, 314] on div "Opening Mapping True Blue Partners - Ai Engineer" at bounding box center [721, 302] width 248 height 64
click at [608, 313] on div "True Blue Partners - Ai Engineer" at bounding box center [721, 313] width 226 height 21
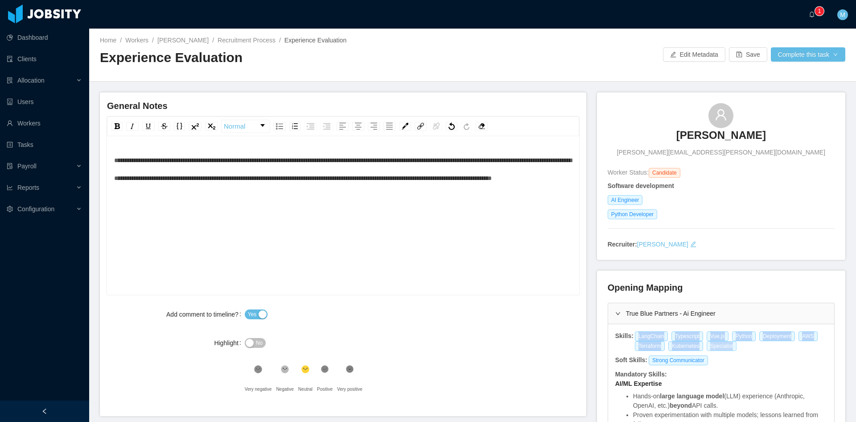
drag, startPoint x: 628, startPoint y: 336, endPoint x: 727, endPoint y: 347, distance: 99.2
click at [727, 347] on div "LangChain Typescript Vue.js Python Deployment AWS Terraform Kubernetes Speciali…" at bounding box center [731, 341] width 194 height 20
copy div "LangChain Typescript Vue.js Python Deployment AWS Terraform Kubernetes Speciali…"
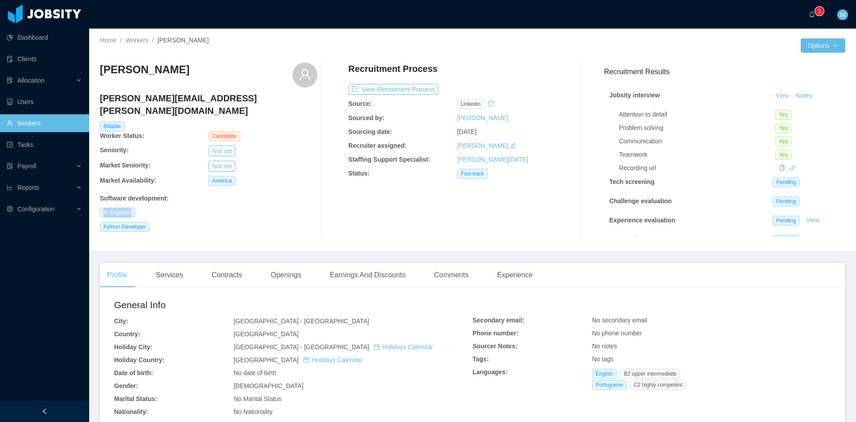
drag, startPoint x: 102, startPoint y: 202, endPoint x: 135, endPoint y: 202, distance: 32.6
click at [135, 207] on div "AI Engineer" at bounding box center [209, 212] width 218 height 10
copy span "AI Engineer"
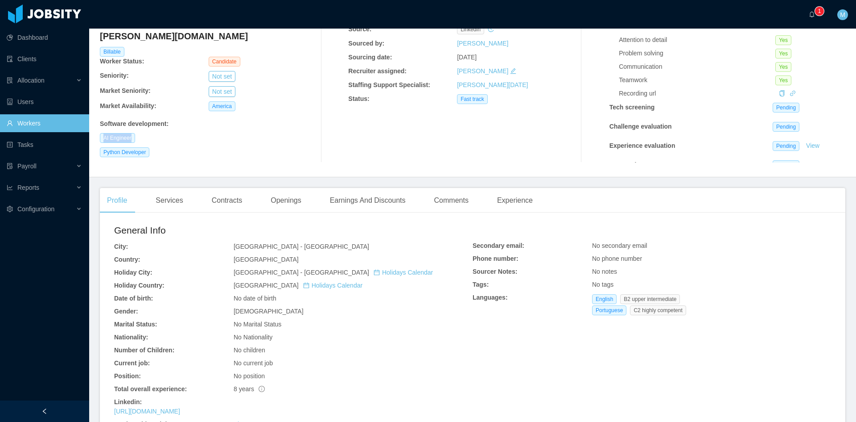
scroll to position [149, 0]
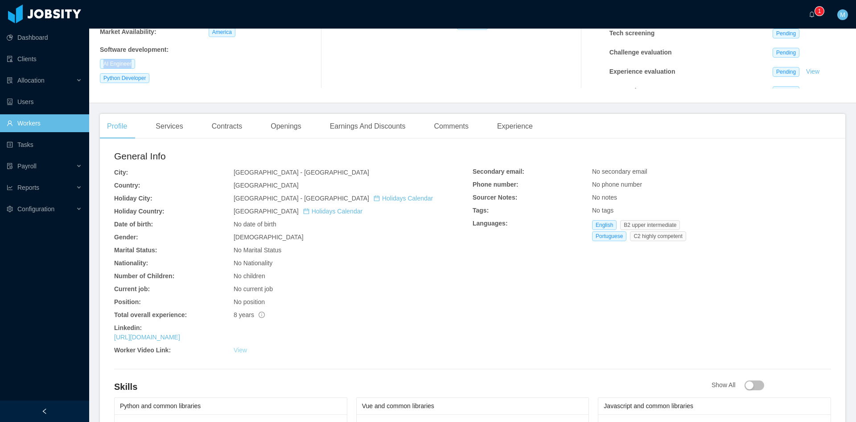
click at [238, 352] on link "View" at bounding box center [240, 349] width 13 height 7
